Goal: Task Accomplishment & Management: Use online tool/utility

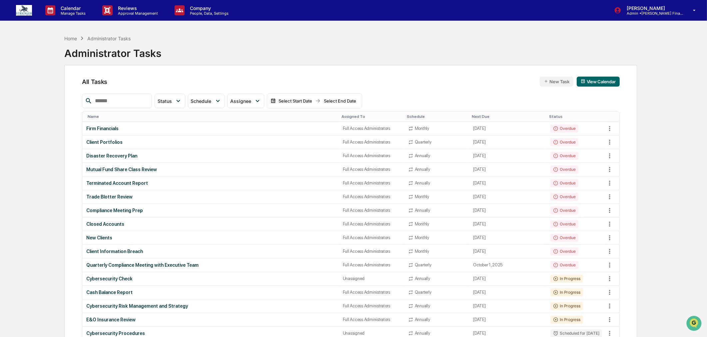
click at [70, 41] on div "Home Administrator Tasks" at bounding box center [97, 38] width 66 height 7
click at [68, 36] on div "Home" at bounding box center [70, 39] width 13 height 6
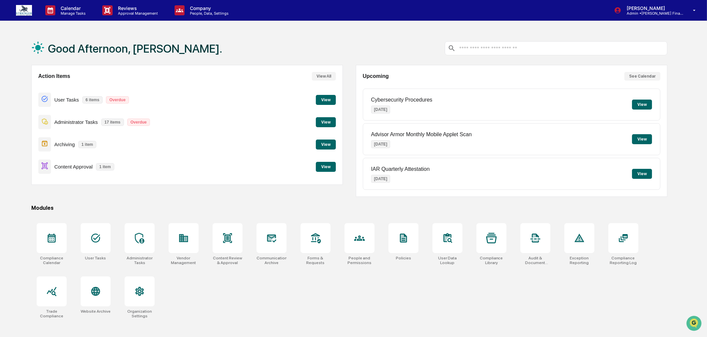
click at [325, 121] on button "View" at bounding box center [326, 122] width 20 height 10
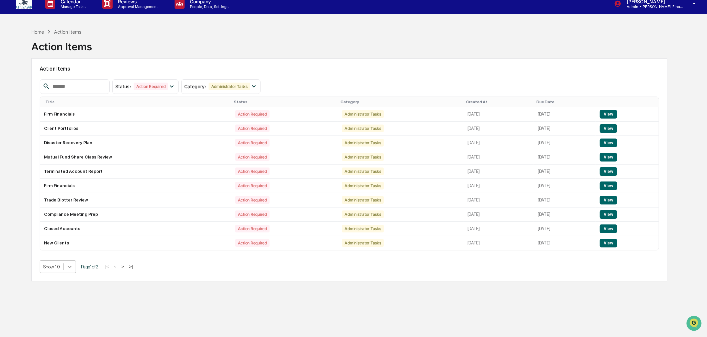
click at [68, 273] on div at bounding box center [70, 267] width 12 height 12
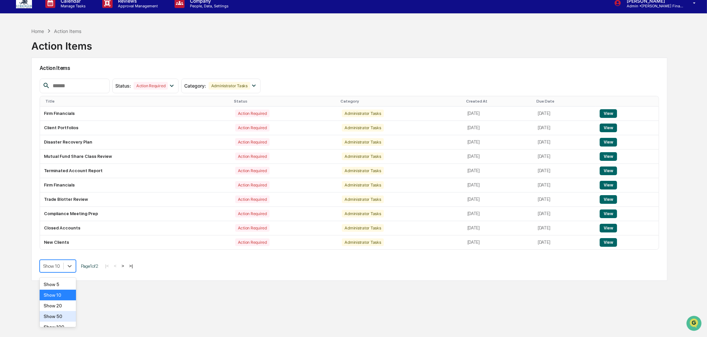
click at [64, 315] on div "Show 50" at bounding box center [58, 316] width 36 height 11
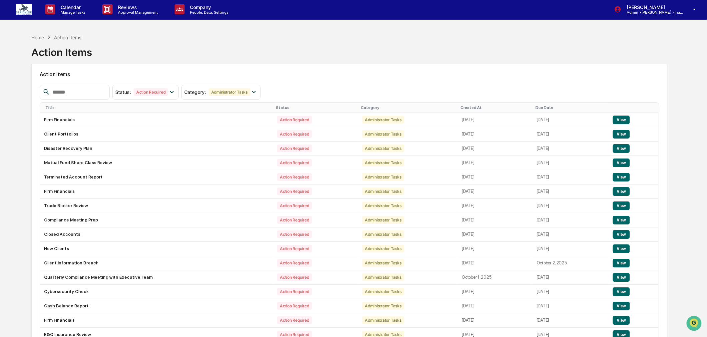
scroll to position [0, 0]
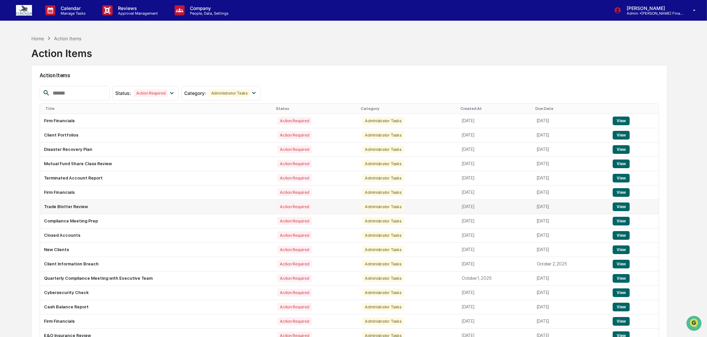
click at [79, 210] on td "Trade Blotter Review" at bounding box center [156, 207] width 233 height 14
click at [35, 39] on div "Home" at bounding box center [37, 39] width 13 height 6
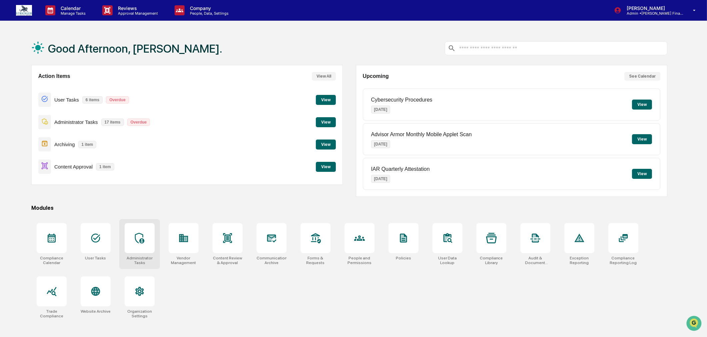
click at [136, 241] on icon at bounding box center [139, 238] width 11 height 11
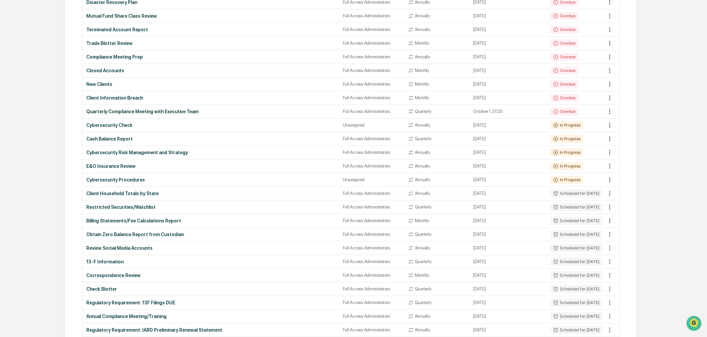
scroll to position [148, 0]
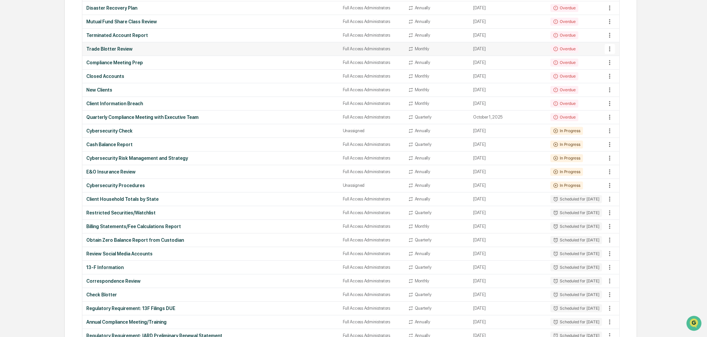
click at [122, 48] on div "Trade Blotter Review" at bounding box center [210, 48] width 248 height 5
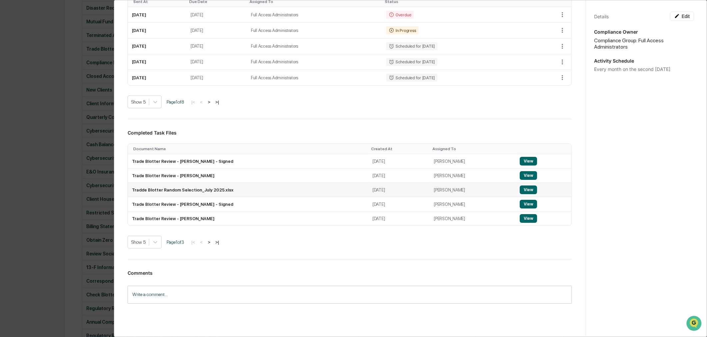
scroll to position [177, 0]
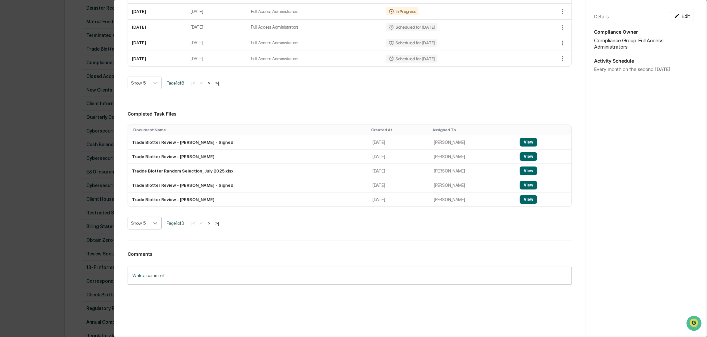
click at [152, 223] on icon at bounding box center [155, 223] width 7 height 7
click at [149, 258] on div "Show 20" at bounding box center [145, 260] width 34 height 11
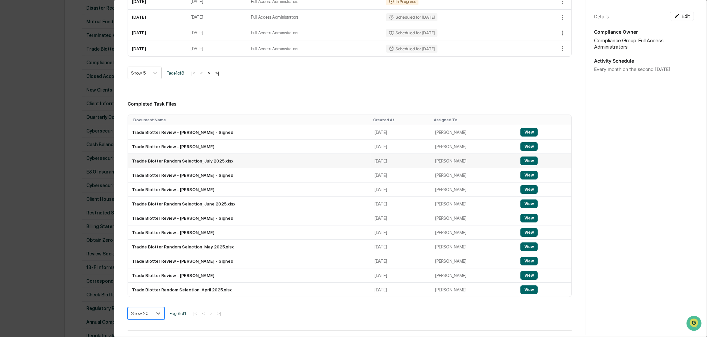
click at [520, 165] on button "View" at bounding box center [528, 161] width 17 height 9
